Goal: Information Seeking & Learning: Learn about a topic

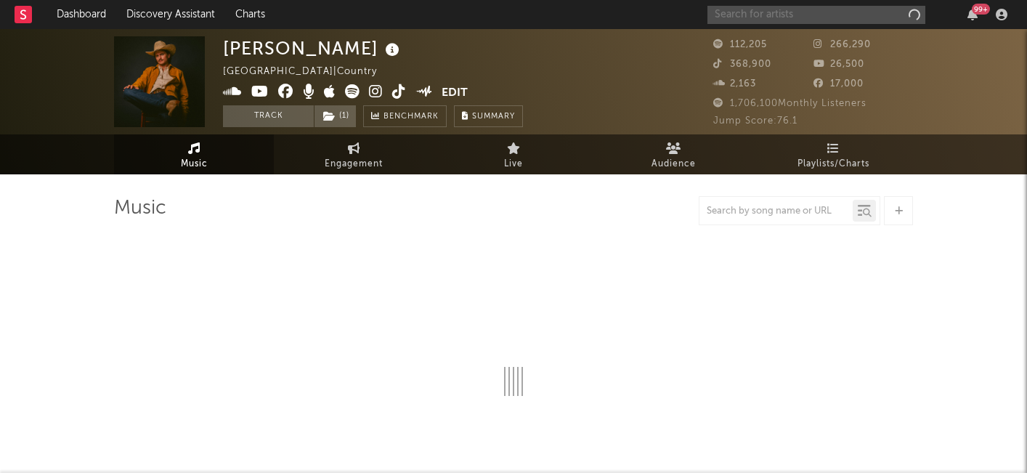
click at [810, 15] on input "text" at bounding box center [816, 15] width 218 height 18
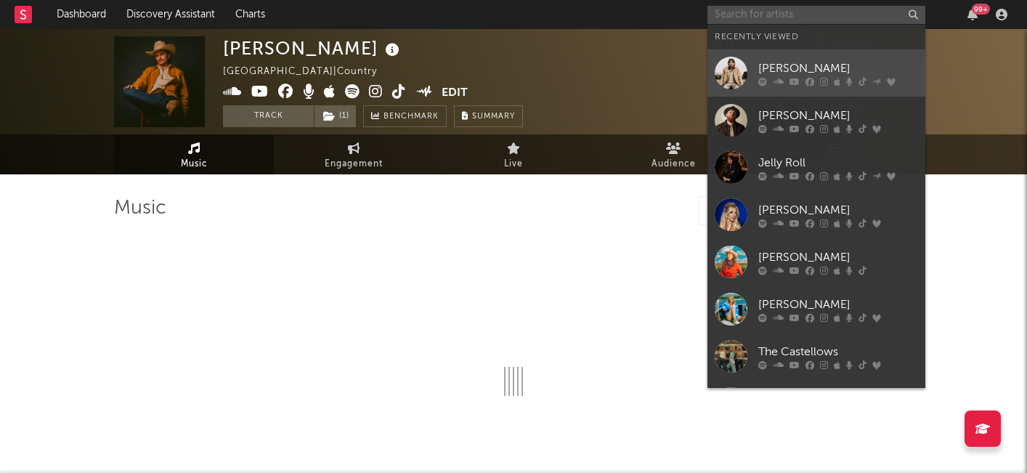
select select "6m"
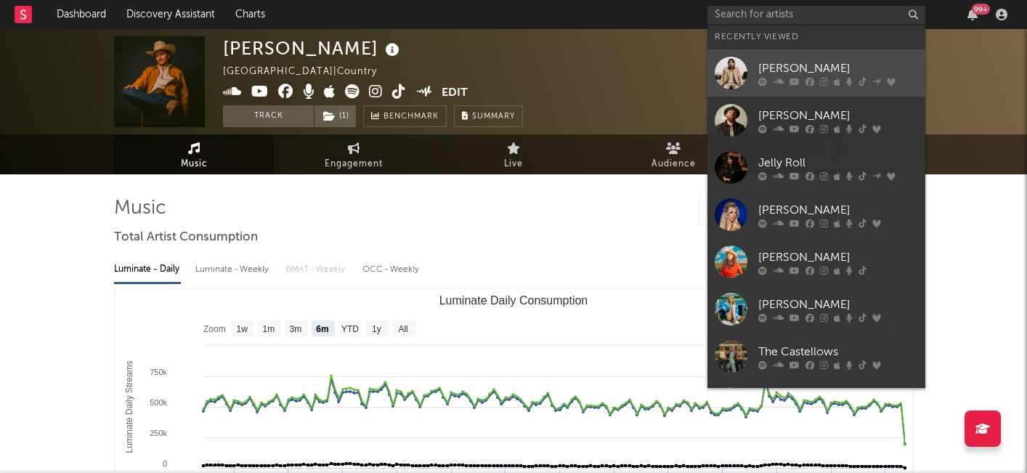
click at [795, 68] on div "[PERSON_NAME]" at bounding box center [838, 68] width 160 height 17
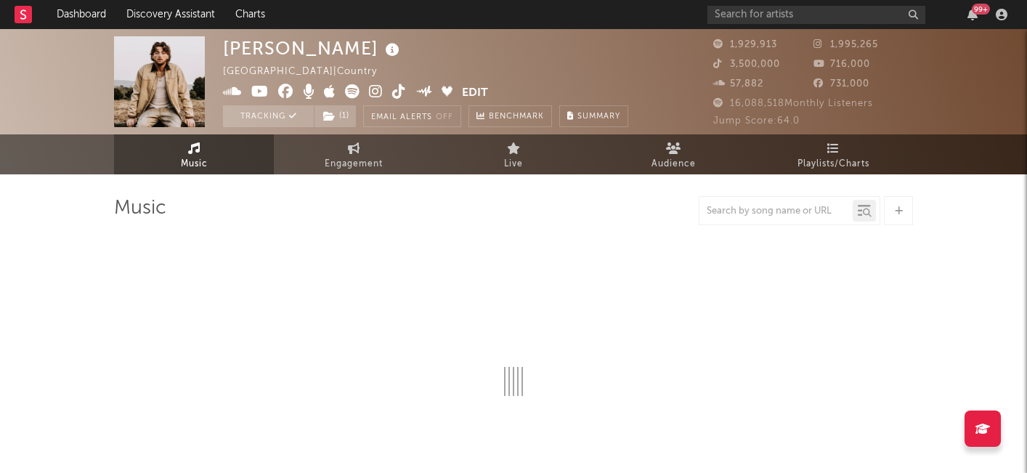
select select "6m"
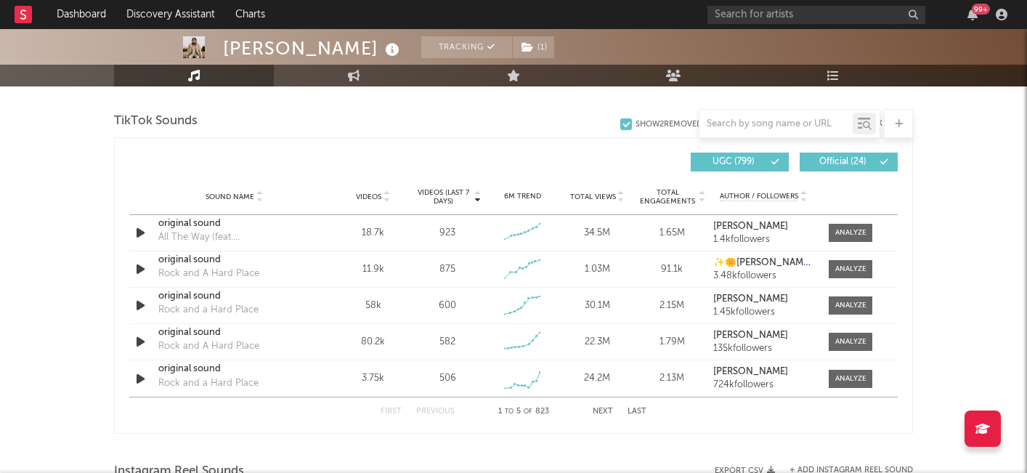
scroll to position [970, 0]
click at [439, 192] on span "Videos (last 7 days)" at bounding box center [443, 195] width 59 height 17
click at [596, 407] on button "Next" at bounding box center [603, 411] width 20 height 8
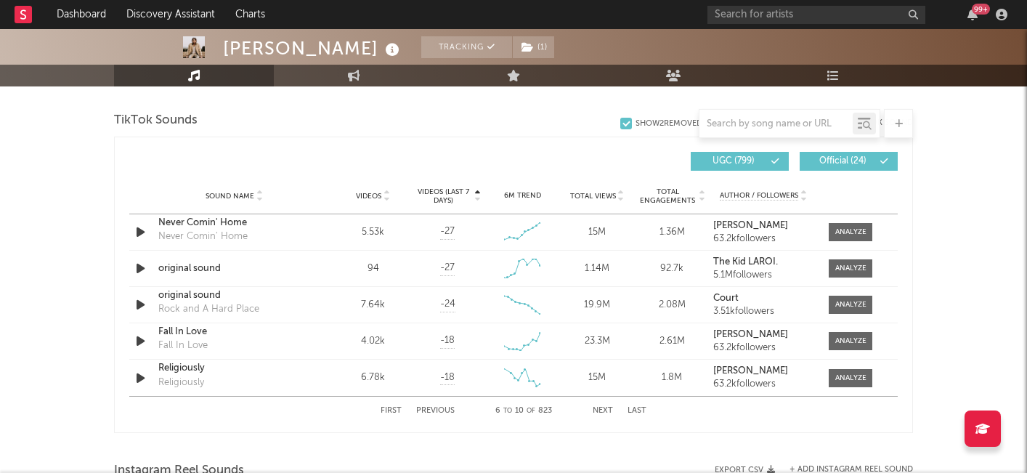
click at [606, 411] on button "Next" at bounding box center [603, 411] width 20 height 8
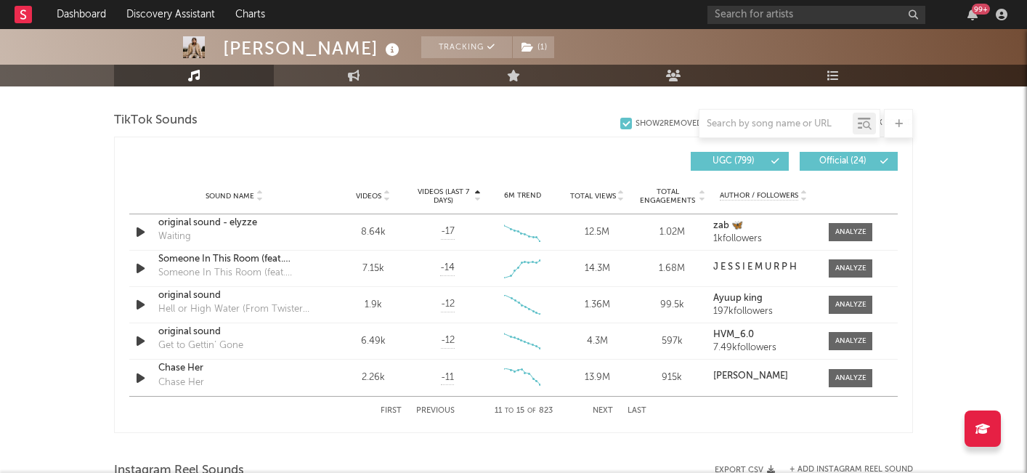
click at [602, 407] on button "Next" at bounding box center [603, 411] width 20 height 8
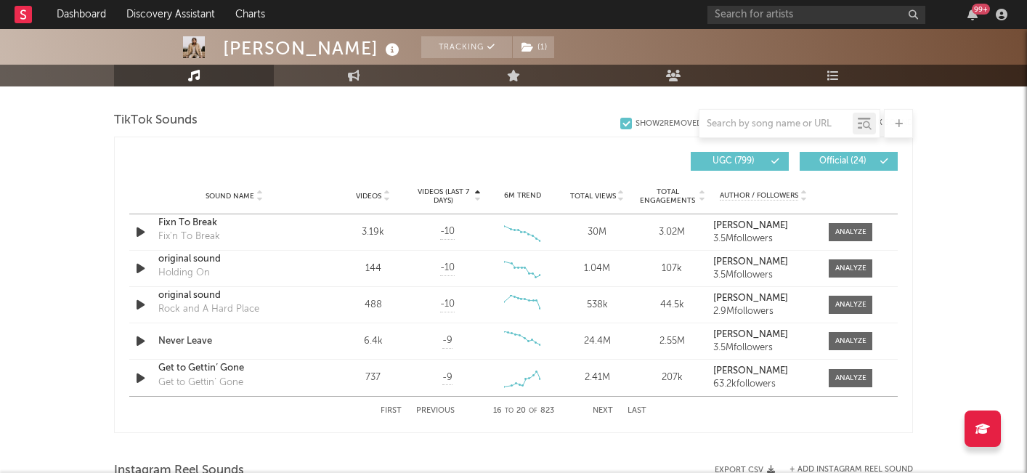
click at [387, 410] on button "First" at bounding box center [391, 411] width 21 height 8
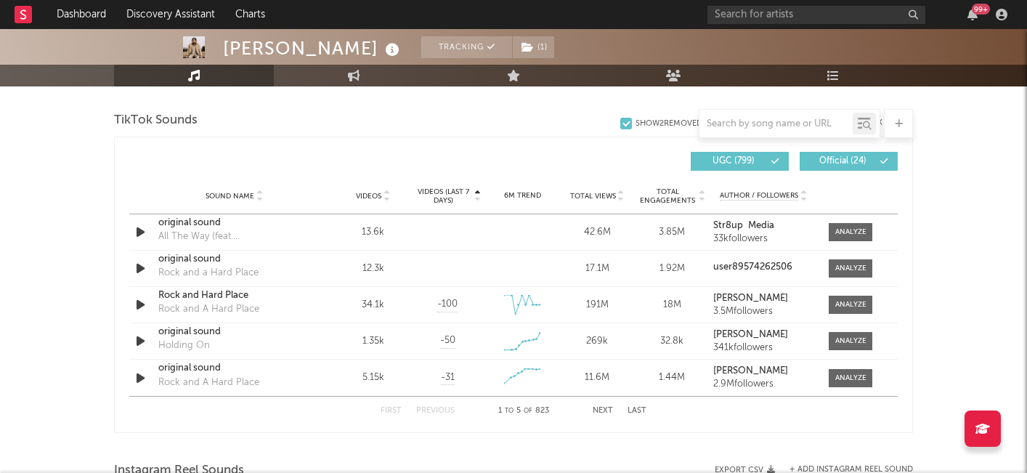
click at [449, 192] on span "Videos (last 7 days)" at bounding box center [443, 195] width 59 height 17
click at [751, 122] on input "text" at bounding box center [775, 124] width 153 height 12
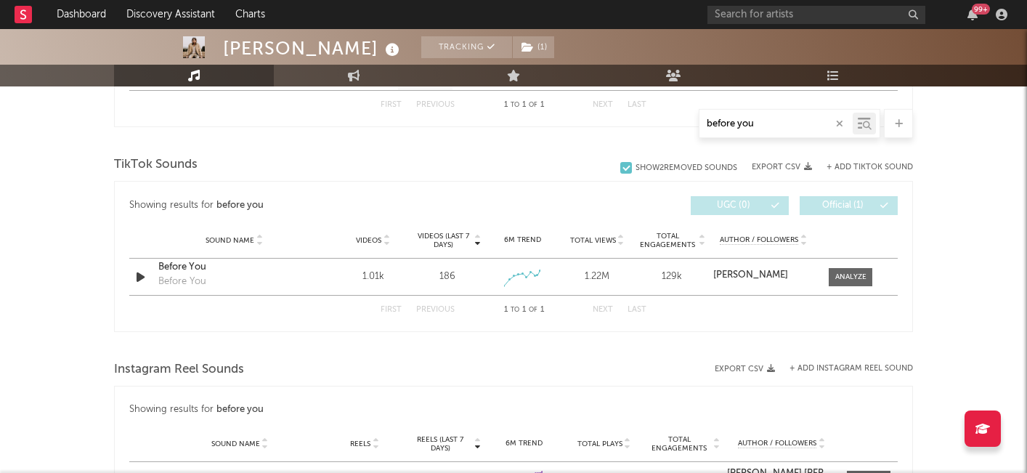
scroll to position [692, 0]
type input "before you"
click at [837, 282] on div at bounding box center [850, 278] width 31 height 11
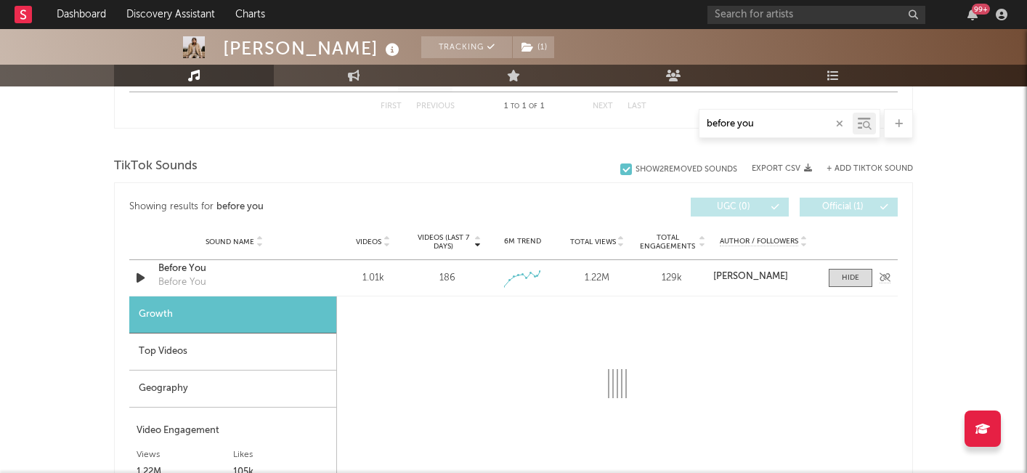
click at [187, 274] on div "Before You" at bounding box center [234, 268] width 152 height 15
select select "1w"
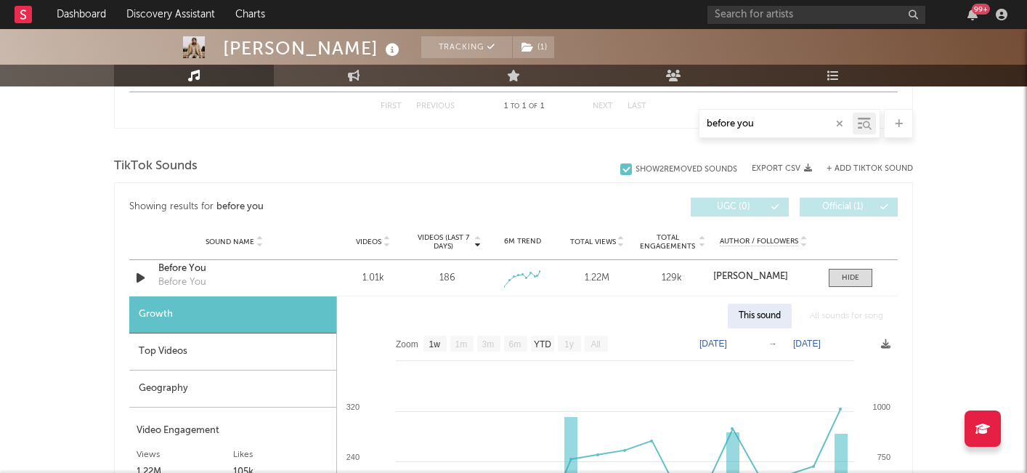
drag, startPoint x: 763, startPoint y: 123, endPoint x: 660, endPoint y: 123, distance: 103.1
click at [660, 123] on div "before you" at bounding box center [513, 123] width 799 height 29
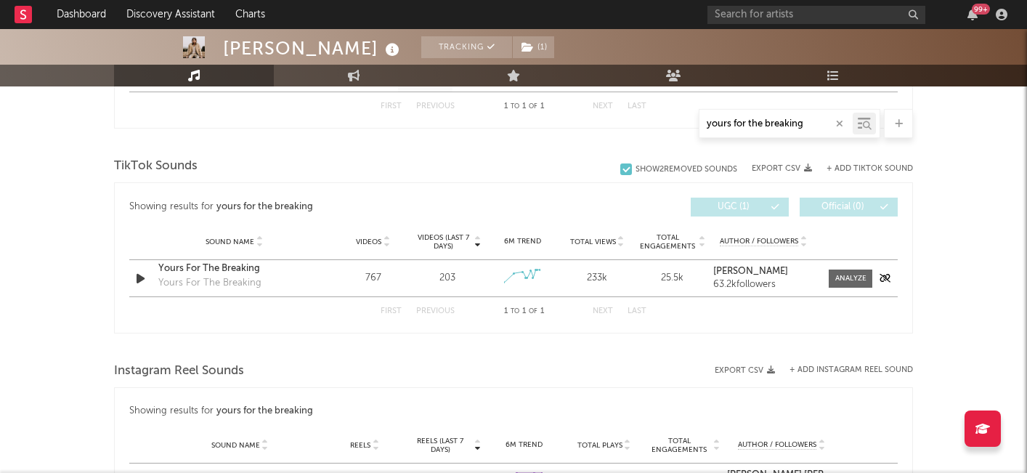
type input "yours for the breaking"
click at [323, 277] on div "Sound Name Yours For The Breaking Yours For The Breaking Videos 767 Videos (las…" at bounding box center [513, 278] width 768 height 36
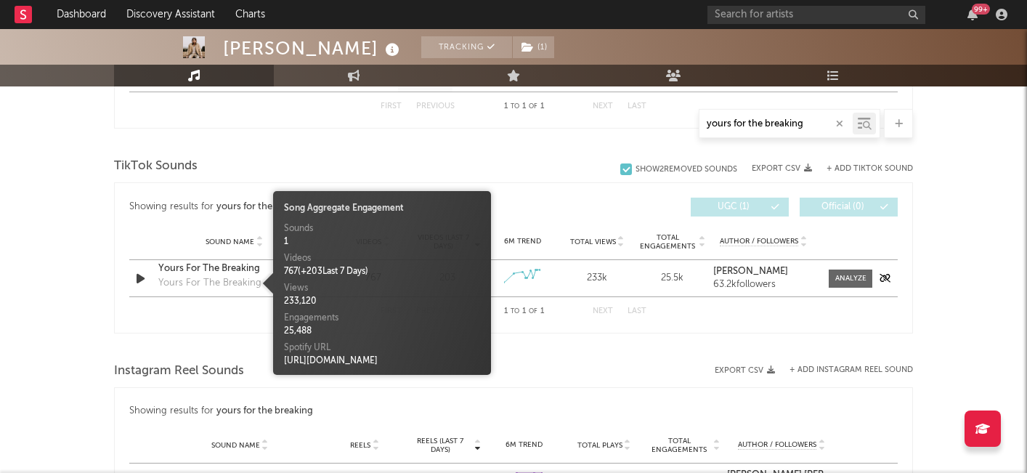
click at [216, 276] on div "Yours For The Breaking" at bounding box center [209, 283] width 103 height 15
click at [225, 273] on div "Yours For The Breaking" at bounding box center [234, 268] width 152 height 15
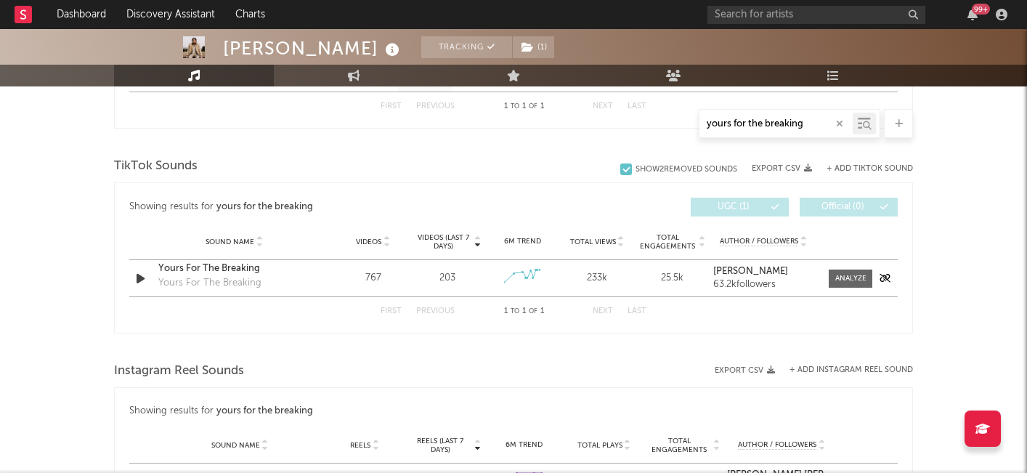
click at [208, 271] on div "Yours For The Breaking" at bounding box center [234, 268] width 152 height 15
